Goal: Task Accomplishment & Management: Manage account settings

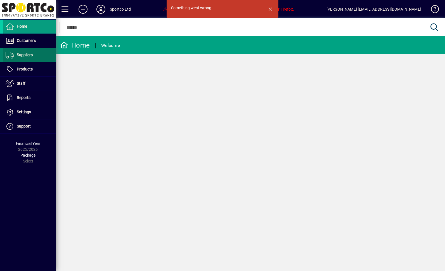
click at [30, 48] on span at bounding box center [29, 54] width 53 height 13
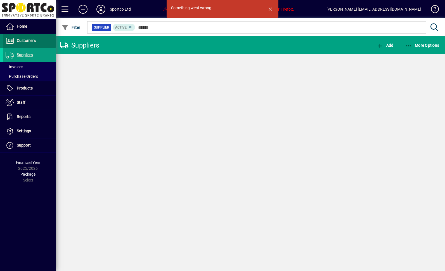
click at [25, 45] on span at bounding box center [29, 40] width 53 height 13
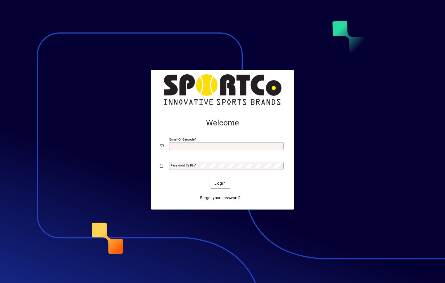
type input "**********"
click at [220, 183] on button "Login" at bounding box center [220, 183] width 20 height 10
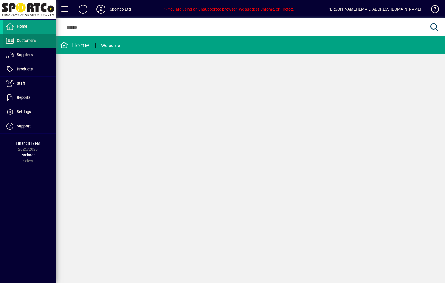
click at [30, 39] on span "Customers" at bounding box center [26, 40] width 19 height 4
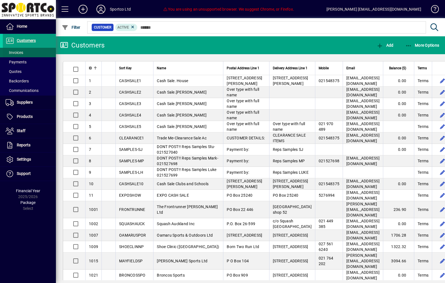
click at [20, 53] on span "Invoices" at bounding box center [15, 52] width 18 height 4
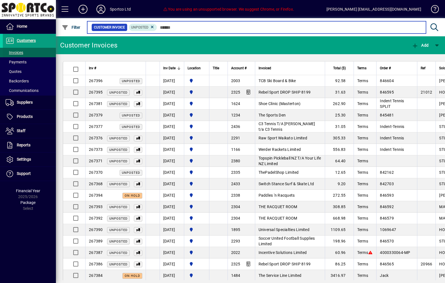
scroll to position [7, 0]
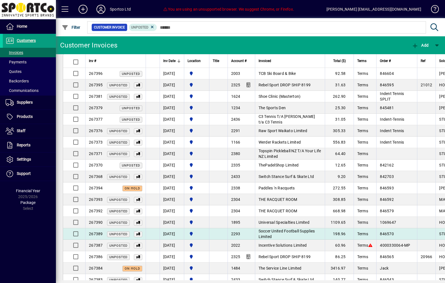
click at [120, 236] on span "Unposted" at bounding box center [118, 235] width 18 height 4
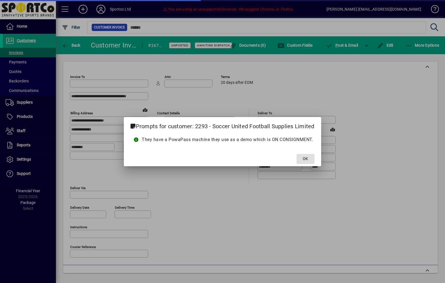
type input "**********"
click at [306, 158] on span "OK" at bounding box center [305, 159] width 5 height 6
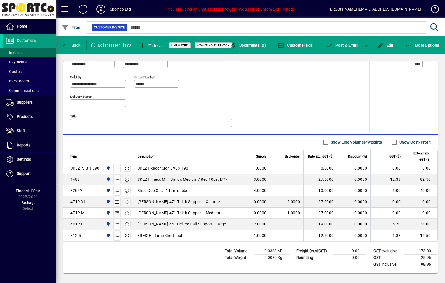
scroll to position [243, 0]
click at [21, 92] on span "Communications" at bounding box center [22, 90] width 33 height 4
